Goal: Transaction & Acquisition: Purchase product/service

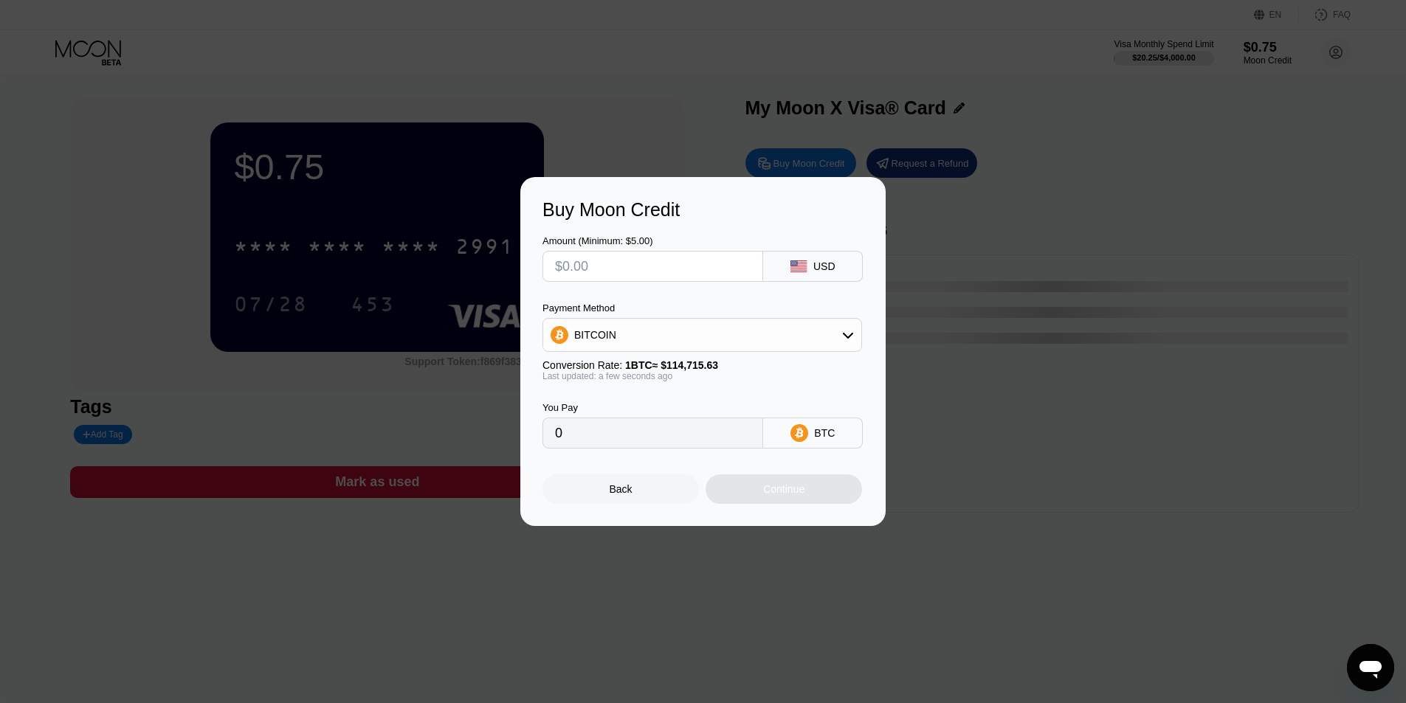
click at [1029, 274] on div "Buy Moon Credit Amount (Minimum: $5.00) USD Payment Method BITCOIN Conversion R…" at bounding box center [703, 351] width 1406 height 349
click at [615, 504] on div "Back" at bounding box center [620, 489] width 156 height 30
click at [611, 503] on div "Back" at bounding box center [620, 489] width 156 height 30
